Goal: Transaction & Acquisition: Purchase product/service

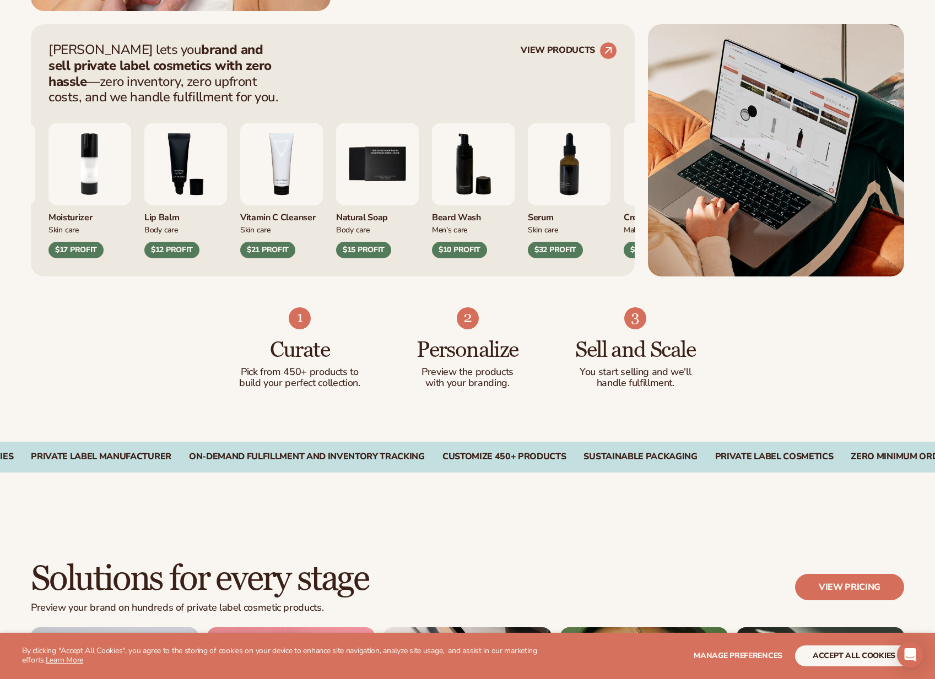
scroll to position [441, 0]
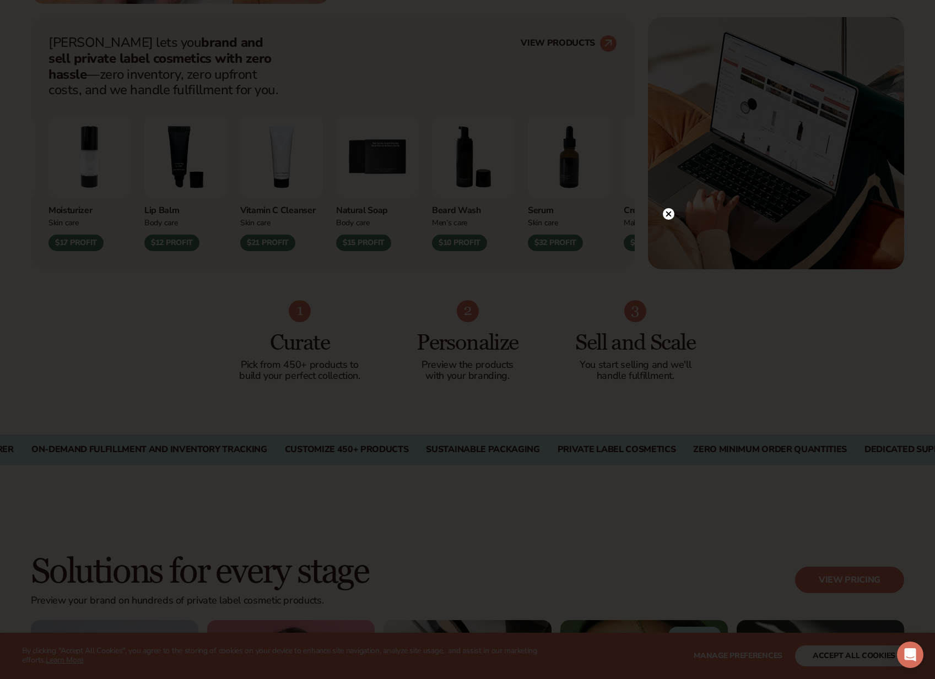
click at [669, 209] on circle at bounding box center [669, 214] width 12 height 12
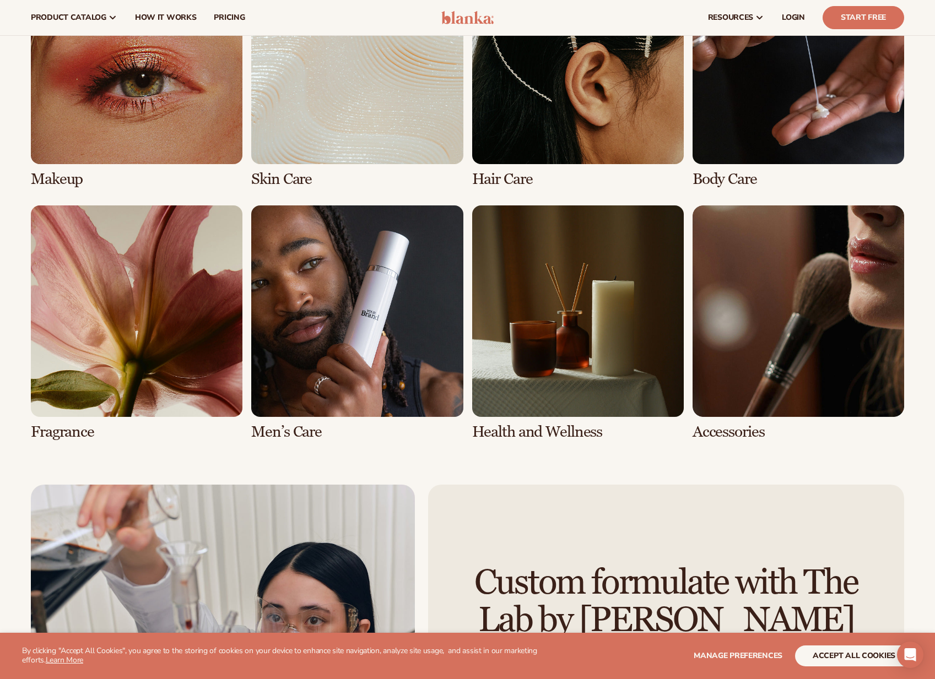
scroll to position [2204, 0]
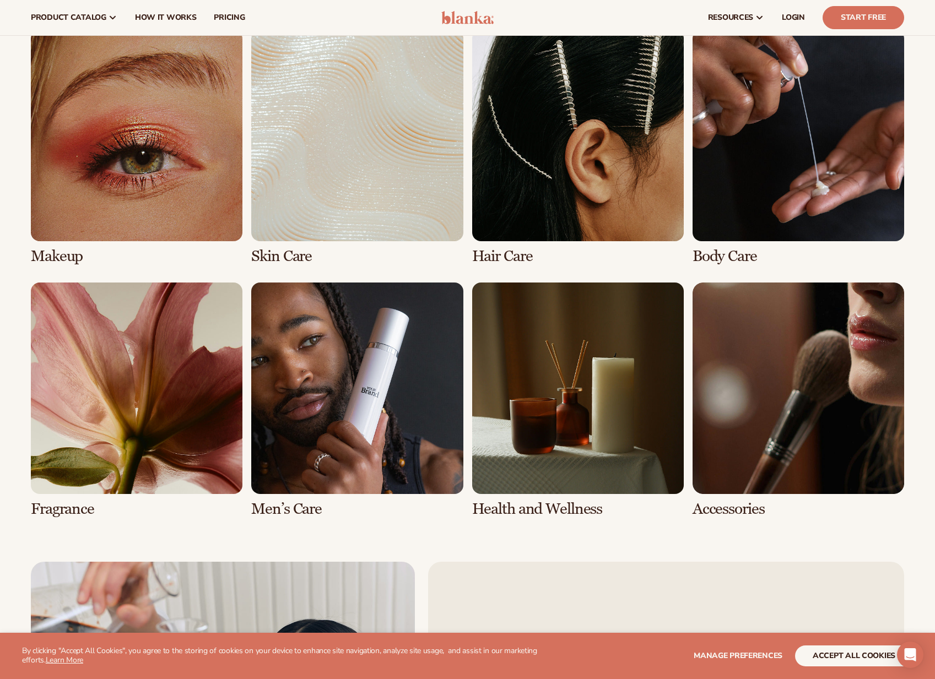
click at [347, 194] on link "2 / 8" at bounding box center [357, 147] width 212 height 235
click at [299, 261] on link "2 / 8" at bounding box center [357, 147] width 212 height 235
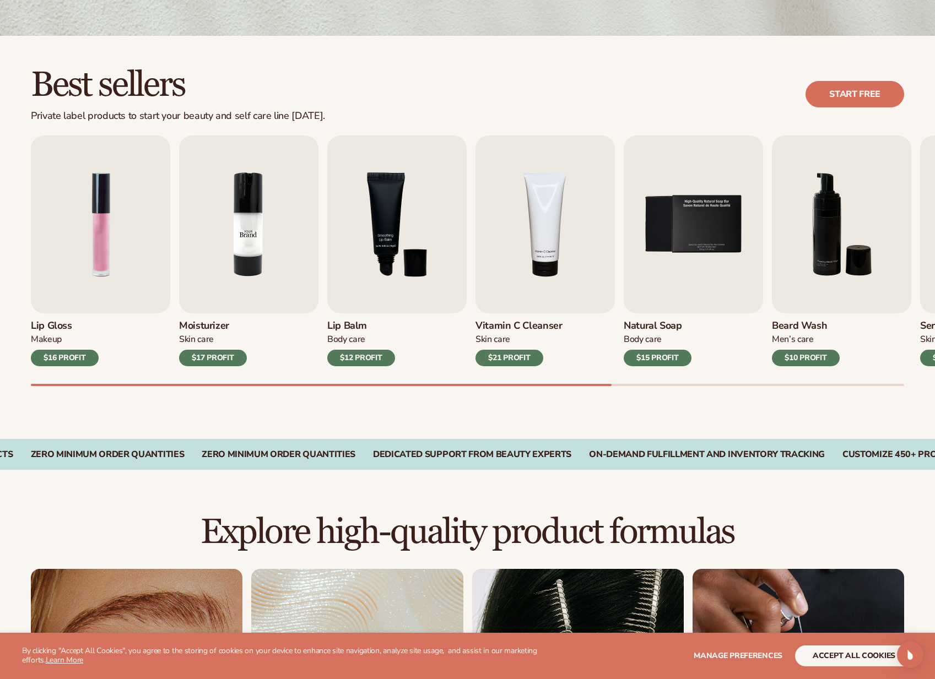
scroll to position [276, 0]
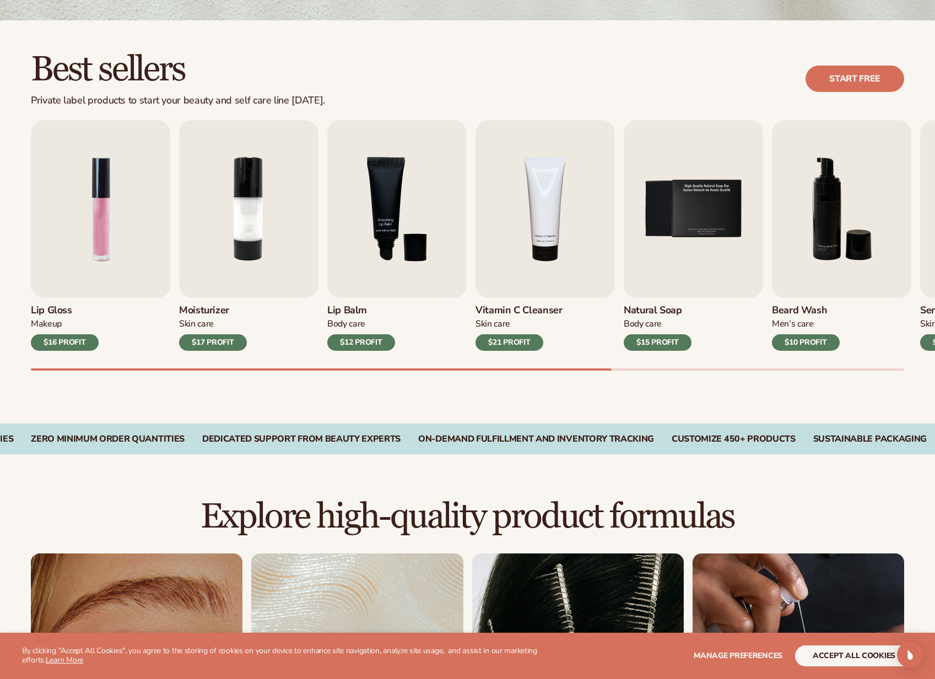
drag, startPoint x: 232, startPoint y: 372, endPoint x: 345, endPoint y: 372, distance: 113.5
click at [333, 372] on div "Best sellers Private label products to start your beauty and self care line tod…" at bounding box center [467, 221] width 935 height 403
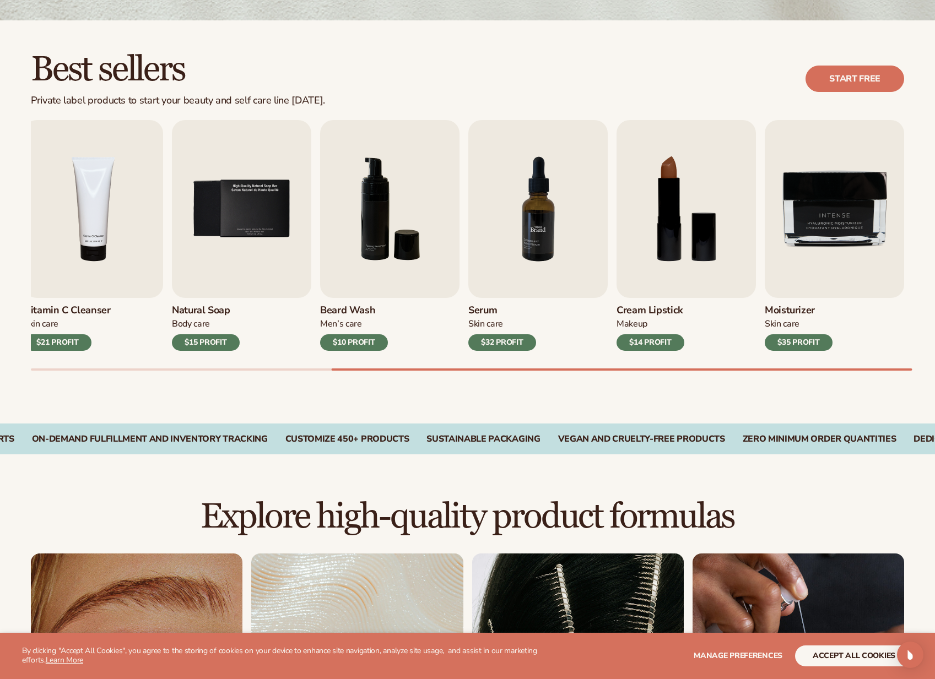
click at [534, 201] on img "7 / 9" at bounding box center [537, 209] width 139 height 178
